Goal: Transaction & Acquisition: Purchase product/service

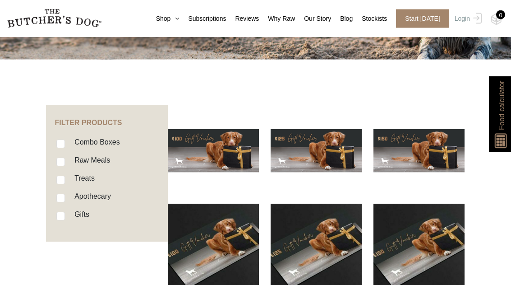
scroll to position [167, 0]
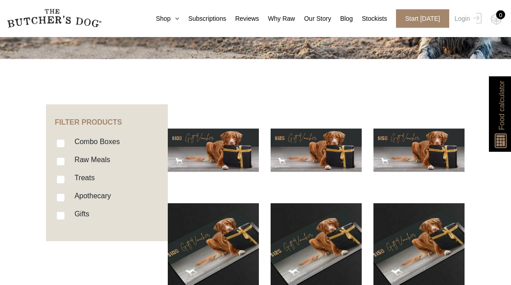
click at [67, 159] on li "Raw Meals" at bounding box center [111, 163] width 110 height 18
click at [63, 163] on input "Raw Meals" at bounding box center [60, 161] width 9 height 9
checkbox input "true"
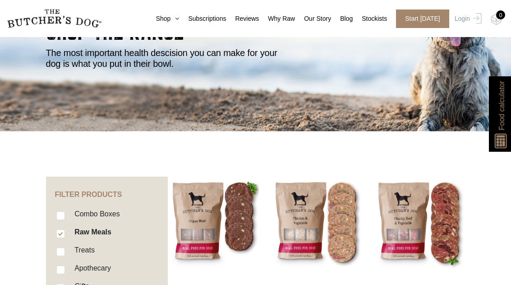
scroll to position [95, 0]
click at [166, 18] on link "Shop" at bounding box center [163, 18] width 32 height 9
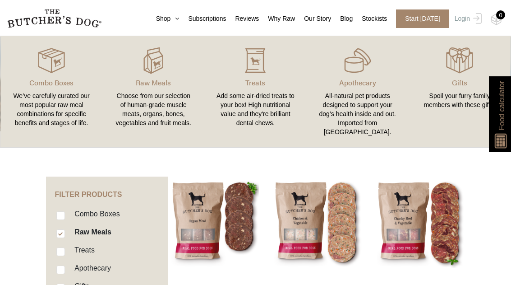
click at [317, 21] on link "Our Story" at bounding box center [313, 18] width 36 height 9
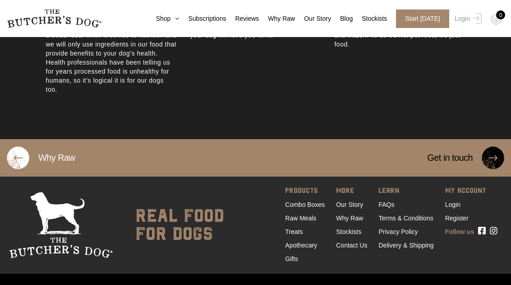
scroll to position [587, 0]
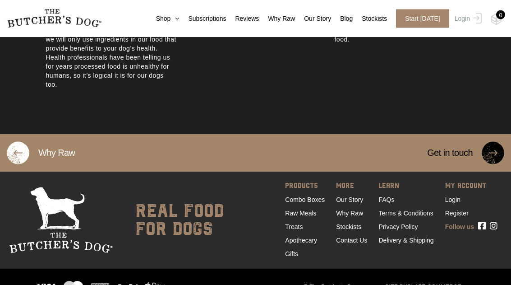
click at [349, 230] on link "Stockists" at bounding box center [348, 226] width 25 height 7
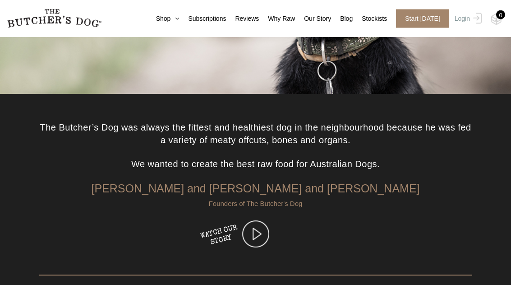
scroll to position [195, 0]
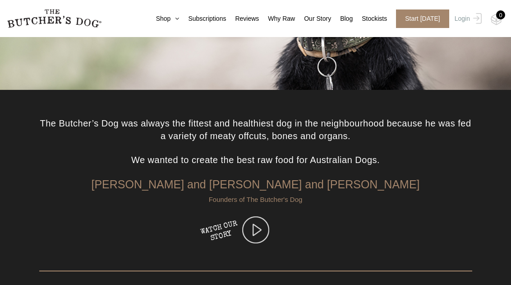
click at [255, 228] on img at bounding box center [255, 229] width 27 height 27
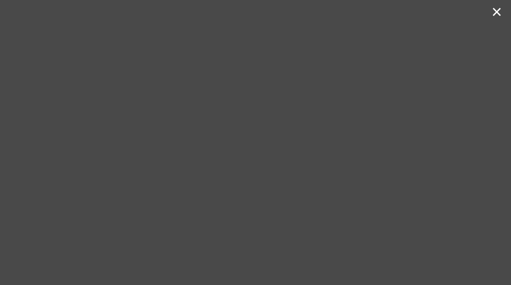
click at [496, 17] on button "×" at bounding box center [496, 12] width 10 height 18
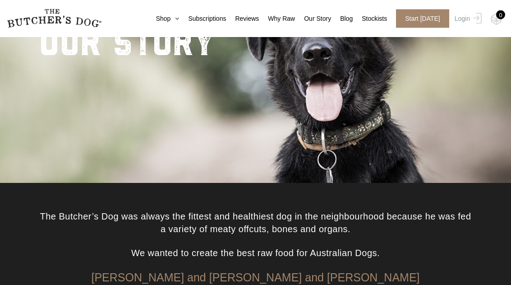
click at [163, 22] on link "Shop" at bounding box center [163, 18] width 32 height 9
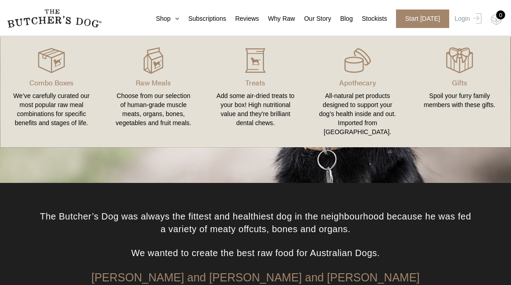
click at [167, 92] on div "Choose from our selection of human-grade muscle meats, organs, bones, vegetable…" at bounding box center [153, 109] width 80 height 36
click at [0, 0] on img at bounding box center [0, 0] width 0 height 0
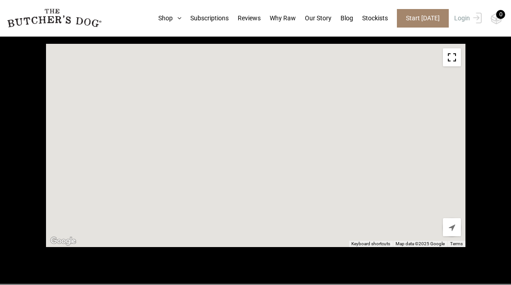
scroll to position [362, 0]
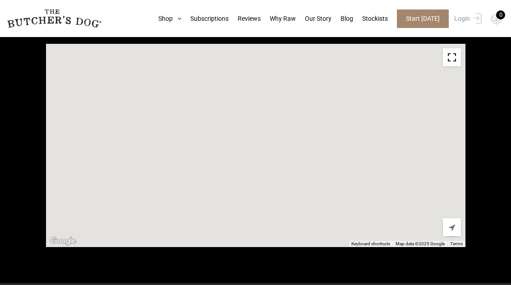
type input "2259"
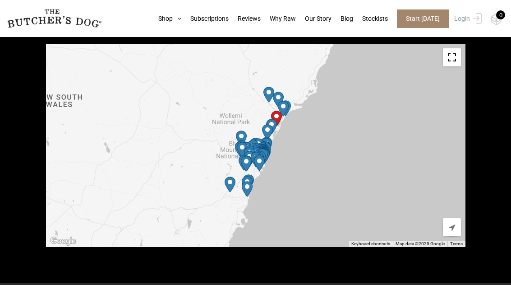
scroll to position [361, 0]
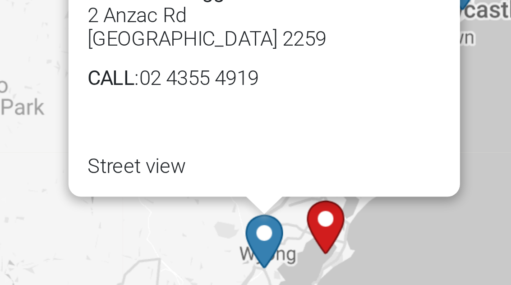
click at [128, 70] on div "To navigate, press the arrow keys. Petbarn – Tuggerah 2 Anzac Rd Tuggerah NSW 2…" at bounding box center [255, 145] width 419 height 203
click at [131, 79] on div "To navigate, press the arrow keys. Petbarn – Tuggerah 2 Anzac Rd Tuggerah NSW 2…" at bounding box center [255, 145] width 419 height 203
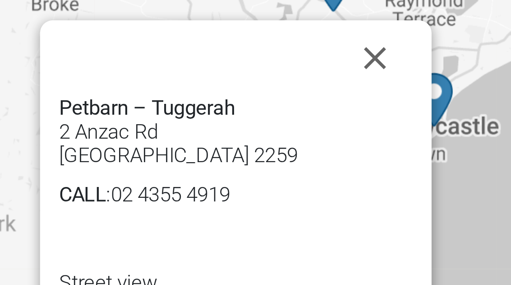
click at [277, 76] on button "Close" at bounding box center [288, 87] width 22 height 22
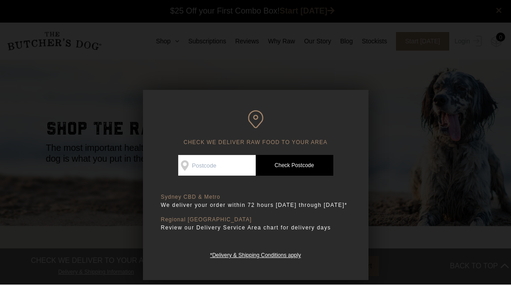
click at [207, 163] on input "Check Availability At" at bounding box center [217, 165] width 78 height 21
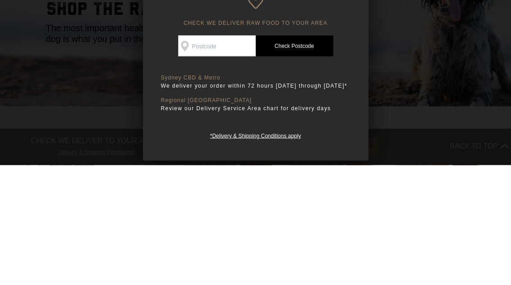
type input "2259"
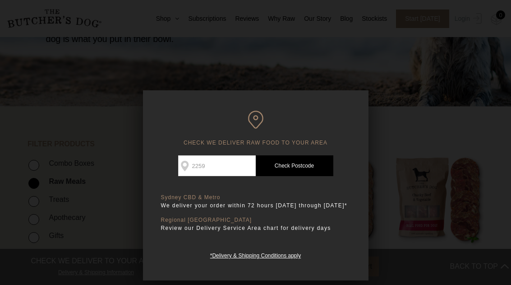
click at [291, 163] on link "Check Postcode" at bounding box center [295, 165] width 78 height 21
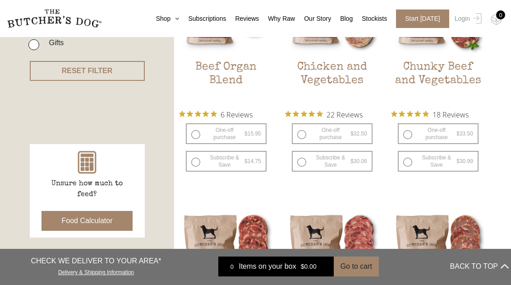
scroll to position [315, 0]
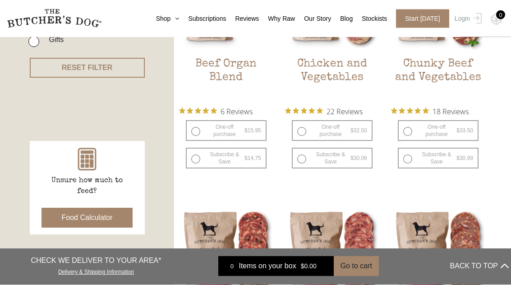
click at [133, 275] on link "Delivery & Shipping Information" at bounding box center [96, 270] width 76 height 9
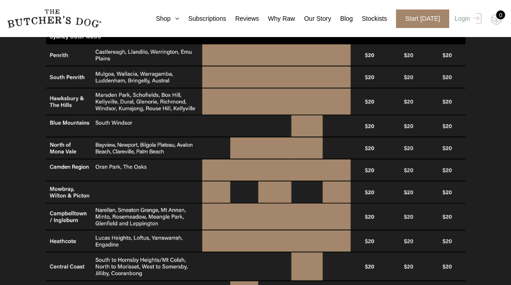
scroll to position [587, 0]
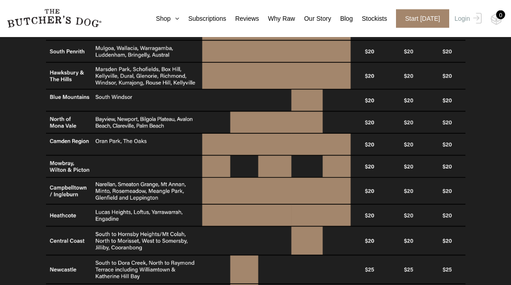
click at [311, 244] on img at bounding box center [255, 174] width 419 height 494
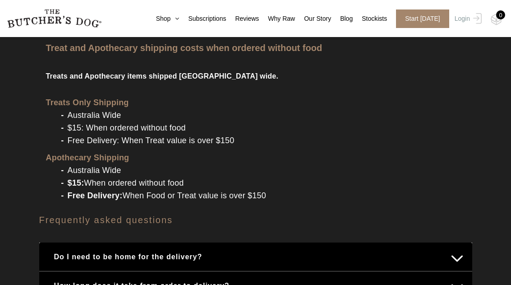
scroll to position [1007, 0]
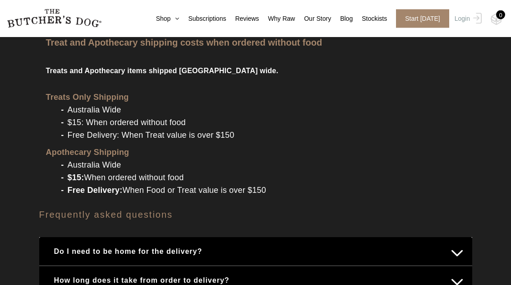
click at [452, 252] on button "Do I need to be home for the delivery?" at bounding box center [255, 252] width 415 height 18
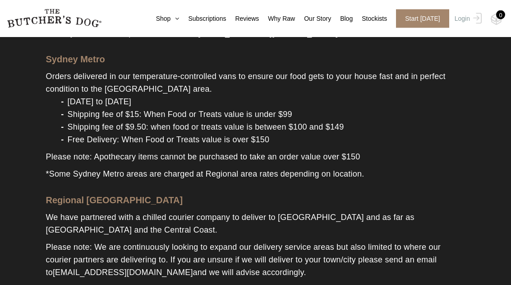
scroll to position [0, 0]
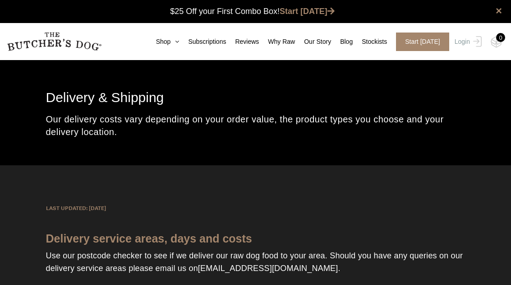
click at [164, 40] on link "Shop" at bounding box center [163, 41] width 32 height 9
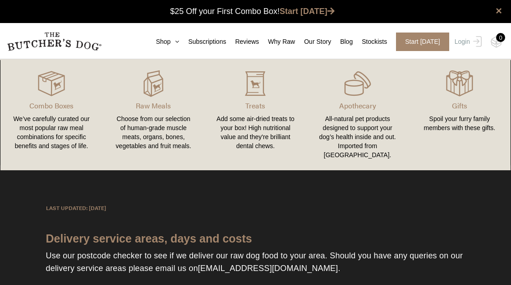
click at [0, 0] on img at bounding box center [0, 0] width 0 height 0
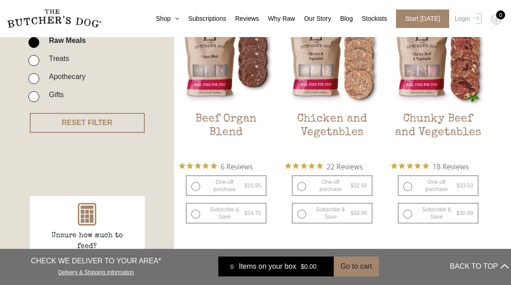
scroll to position [268, 0]
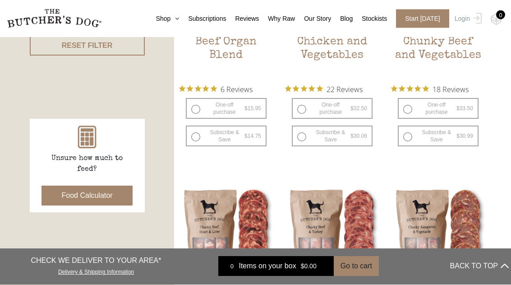
click at [84, 197] on button "Food Calculator" at bounding box center [87, 196] width 92 height 20
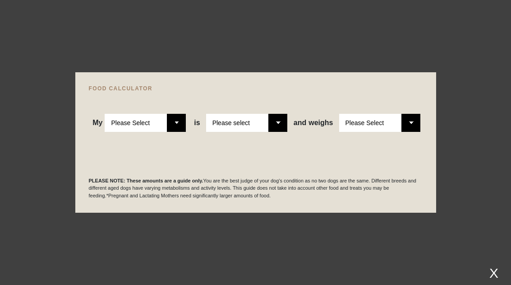
click at [177, 132] on select "Please Select Adult Dog Puppy" at bounding box center [145, 123] width 81 height 18
select select "adult"
click at [280, 132] on select "Please select a healthy weight overweight" at bounding box center [246, 123] width 81 height 18
select select "0"
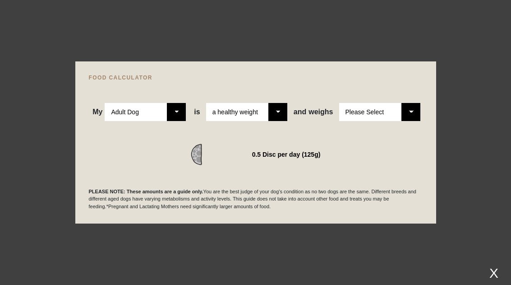
click at [417, 121] on select "Please Select 1kg 2kg 3kg 4kg 5kg 6kg 7kg 8kg 9kg 10kg 11kg 12kg 13kg 14kg 15kg…" at bounding box center [379, 112] width 81 height 18
select select "12"
click at [494, 280] on div "X" at bounding box center [494, 272] width 16 height 15
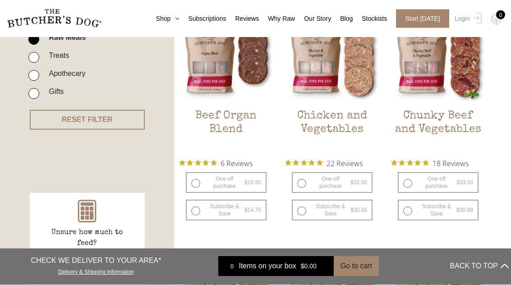
scroll to position [264, 0]
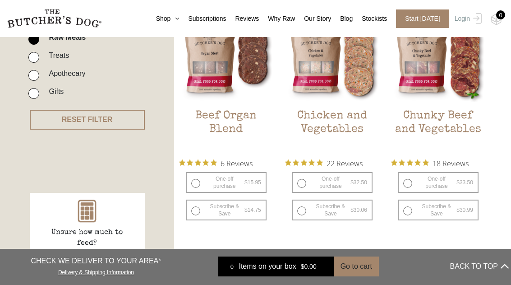
click at [0, 0] on img at bounding box center [0, 0] width 0 height 0
click at [0, 0] on button "Add item" at bounding box center [0, 0] width 0 height 0
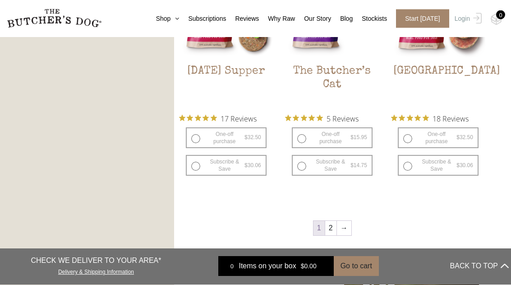
scroll to position [1058, 0]
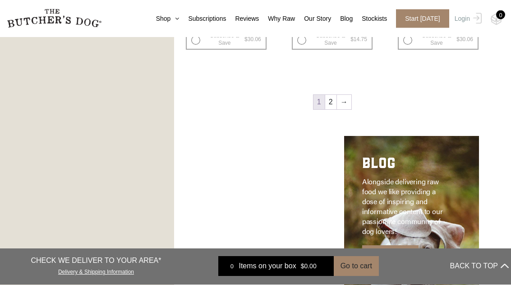
scroll to position [1184, 0]
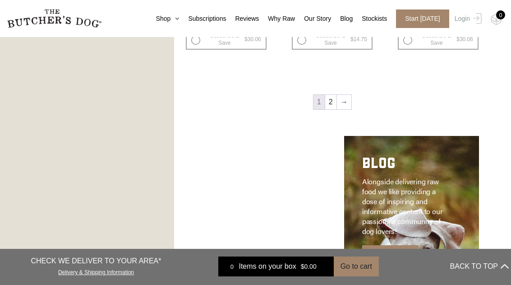
click at [335, 104] on link "2" at bounding box center [330, 102] width 11 height 14
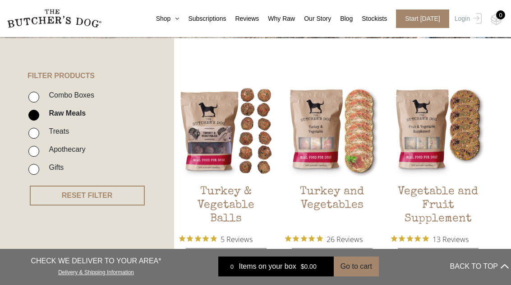
scroll to position [188, 0]
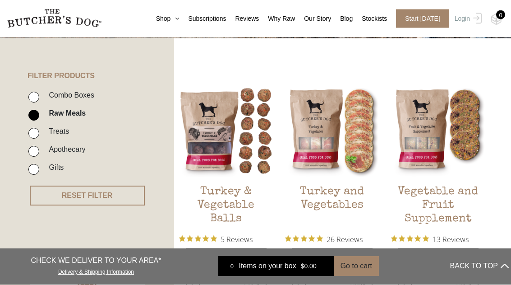
click at [39, 93] on li "Combo Boxes" at bounding box center [100, 98] width 144 height 18
click at [41, 95] on li "Combo Boxes" at bounding box center [100, 98] width 144 height 18
click at [46, 94] on label "Combo Boxes" at bounding box center [69, 95] width 50 height 12
click at [39, 94] on input "Combo Boxes" at bounding box center [33, 97] width 11 height 11
checkbox input "true"
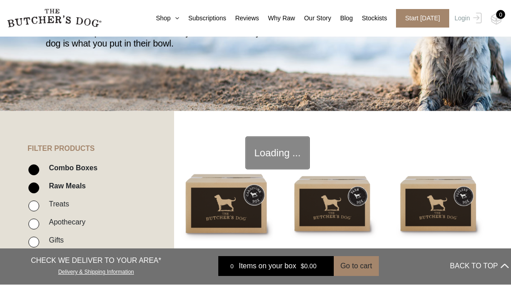
scroll to position [204, 0]
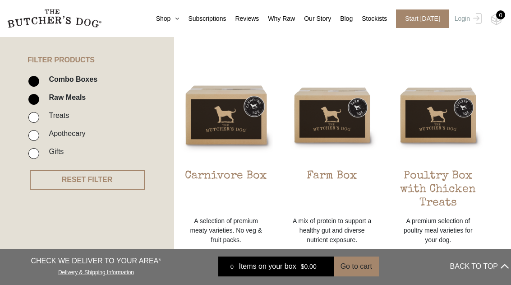
click at [37, 100] on input "Raw Meals" at bounding box center [33, 99] width 11 height 11
checkbox input "false"
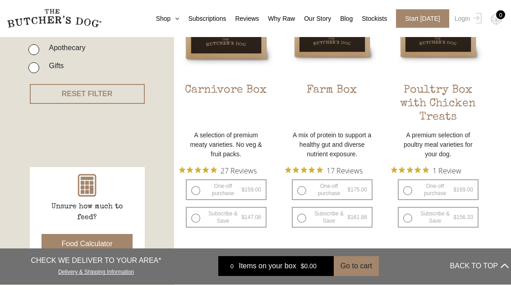
scroll to position [293, 0]
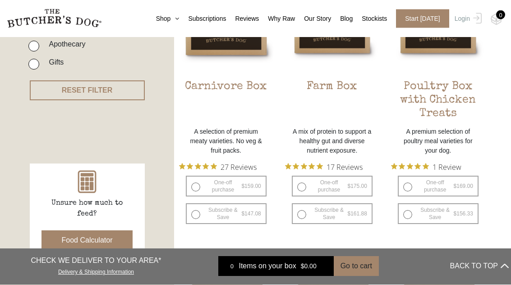
click at [228, 121] on h2 "Carnivore Box" at bounding box center [226, 101] width 94 height 42
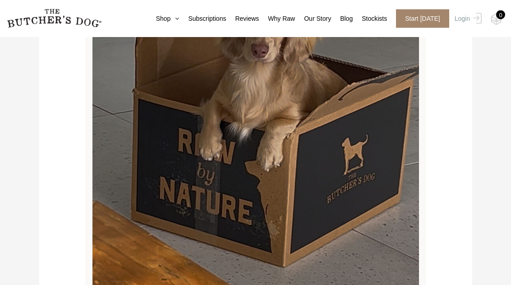
scroll to position [856, 0]
